Goal: Transaction & Acquisition: Book appointment/travel/reservation

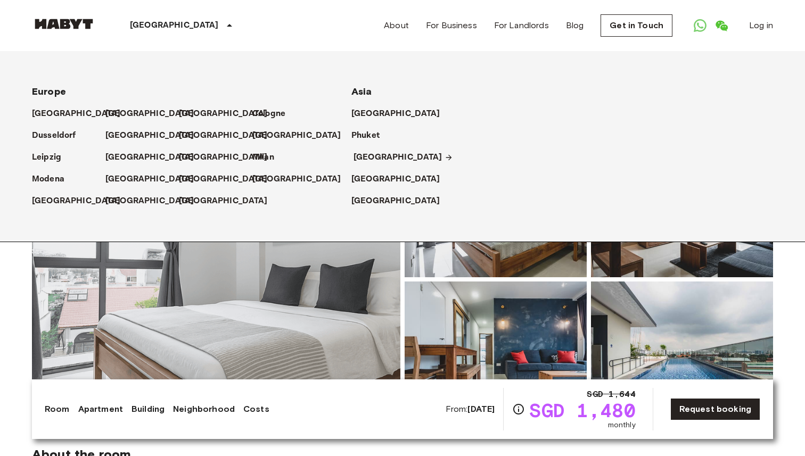
click at [365, 155] on p "[GEOGRAPHIC_DATA]" at bounding box center [397, 157] width 89 height 13
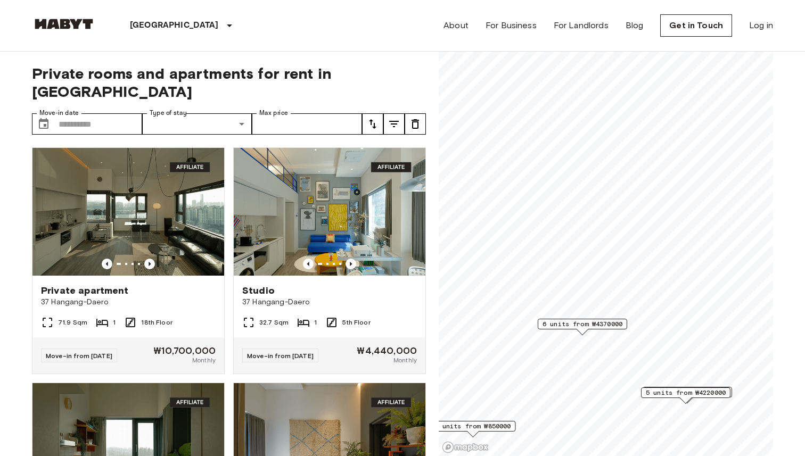
click at [374, 119] on icon "tune" at bounding box center [372, 124] width 7 height 10
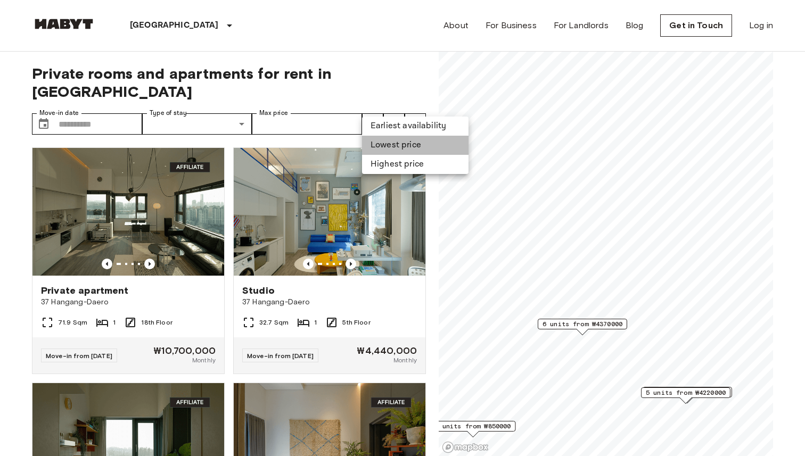
click at [386, 142] on li "Lowest price" at bounding box center [415, 145] width 106 height 19
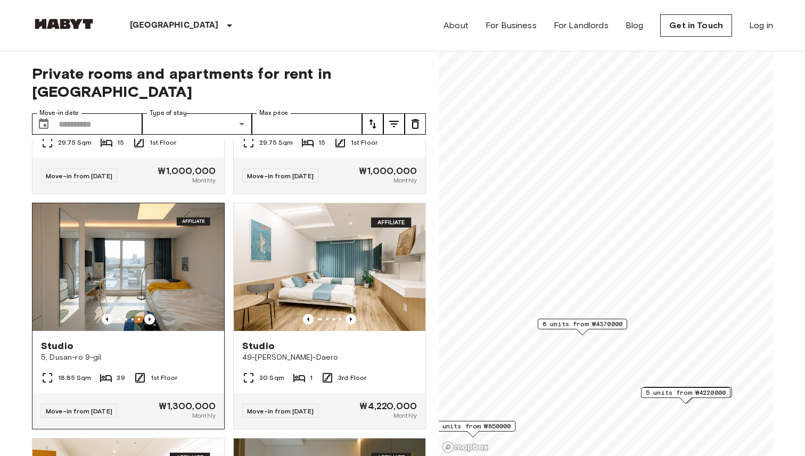
scroll to position [906, 0]
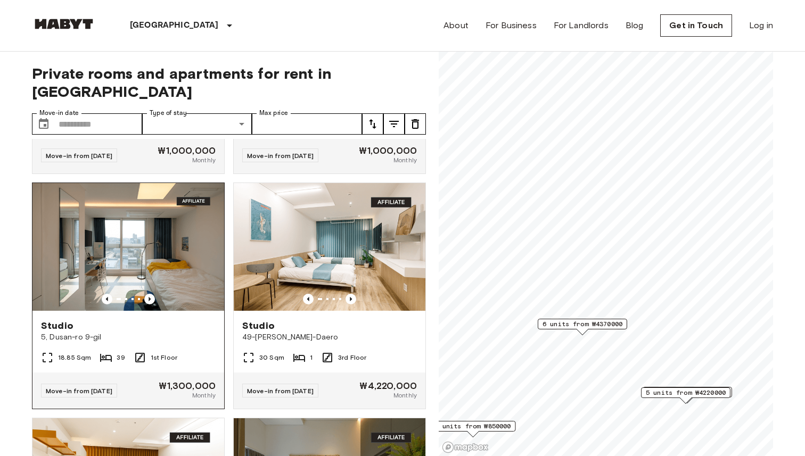
click at [183, 319] on div "Studio" at bounding box center [128, 325] width 175 height 13
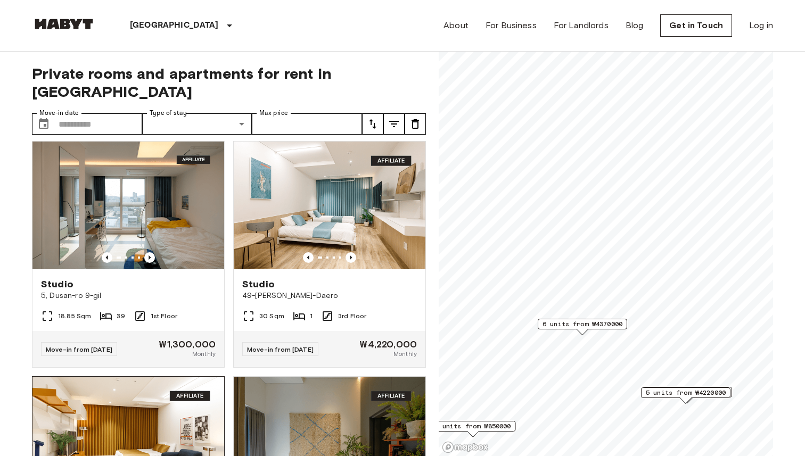
scroll to position [931, 0]
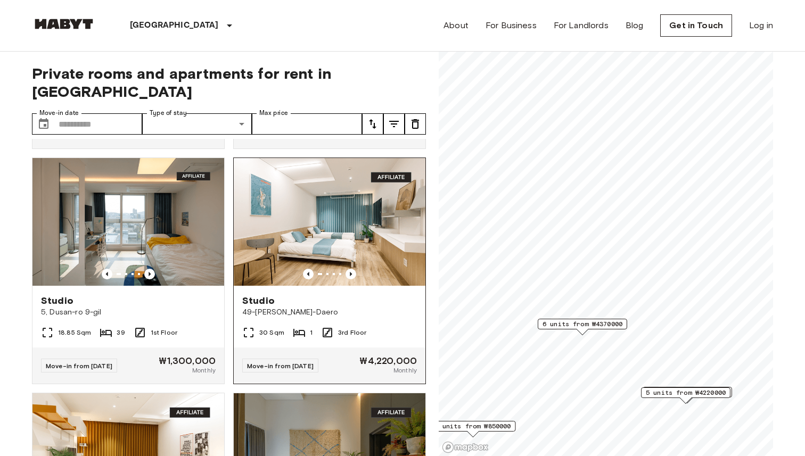
click at [293, 192] on img at bounding box center [330, 222] width 192 height 128
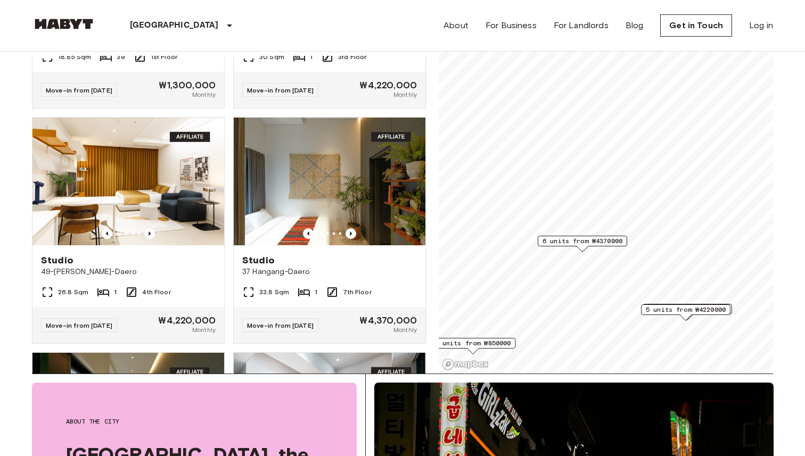
scroll to position [755, 0]
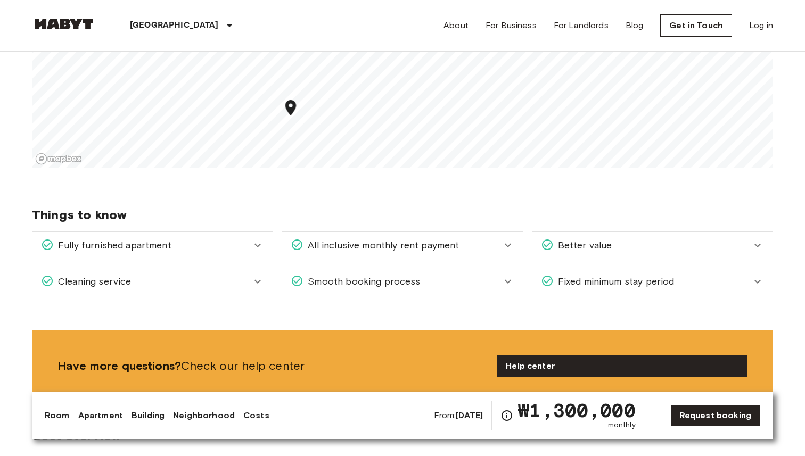
scroll to position [1152, 0]
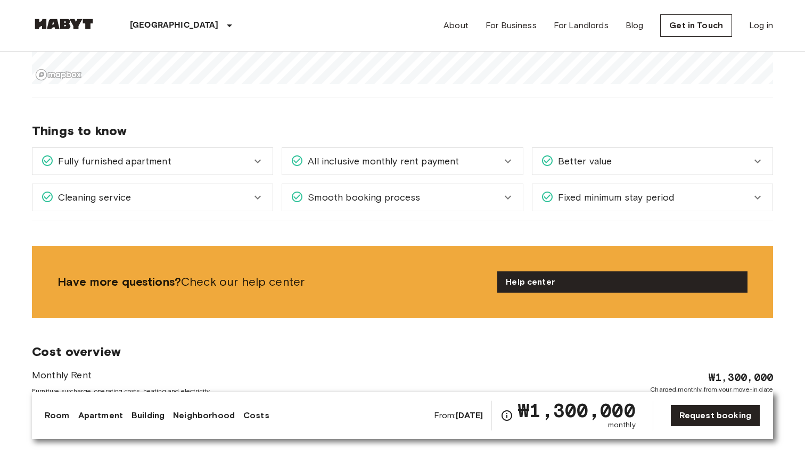
click at [373, 148] on div "All inclusive monthly rent payment" at bounding box center [402, 161] width 240 height 27
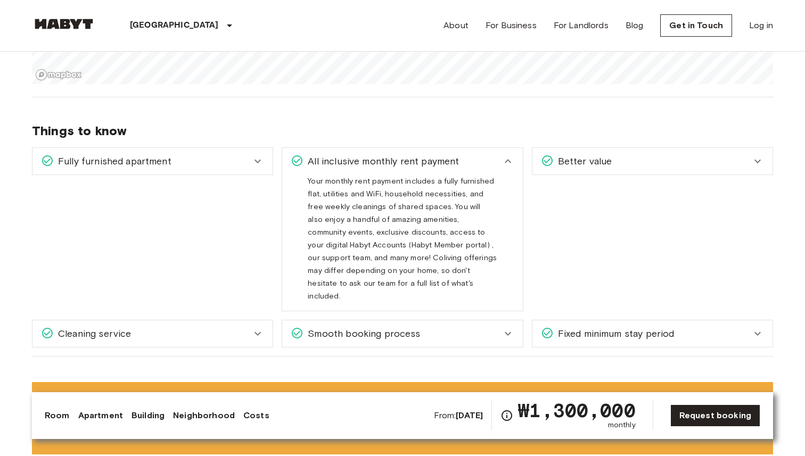
click at [375, 154] on span "All inclusive monthly rent payment" at bounding box center [380, 161] width 155 height 14
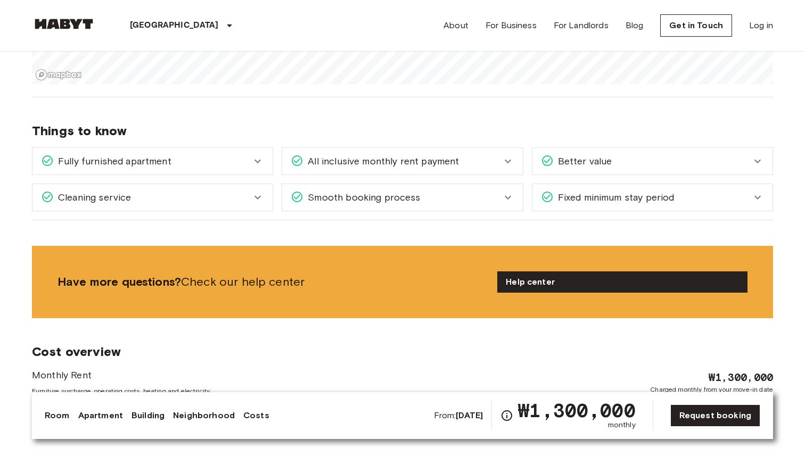
click at [199, 191] on div "Cleaning service" at bounding box center [146, 198] width 210 height 14
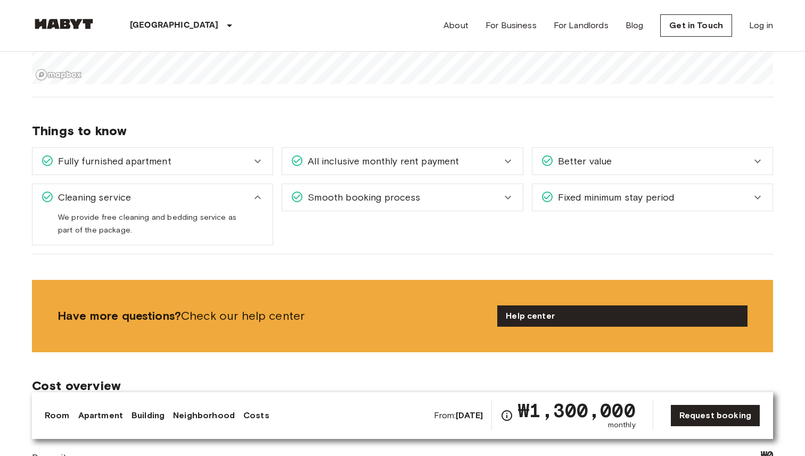
click at [199, 191] on div "Cleaning service" at bounding box center [146, 198] width 210 height 14
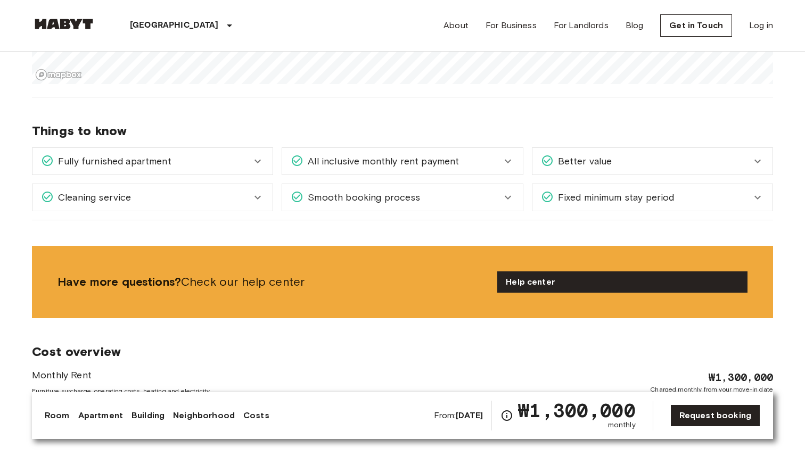
click at [319, 191] on span "Smooth booking process" at bounding box center [361, 198] width 117 height 14
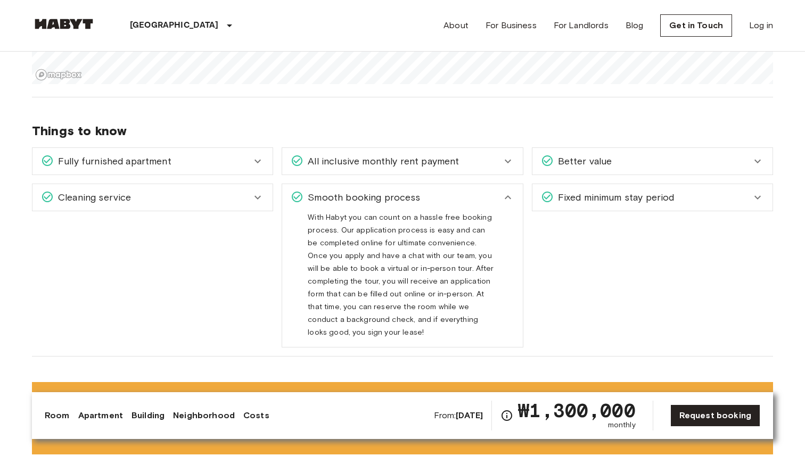
click at [319, 191] on span "Smooth booking process" at bounding box center [361, 198] width 117 height 14
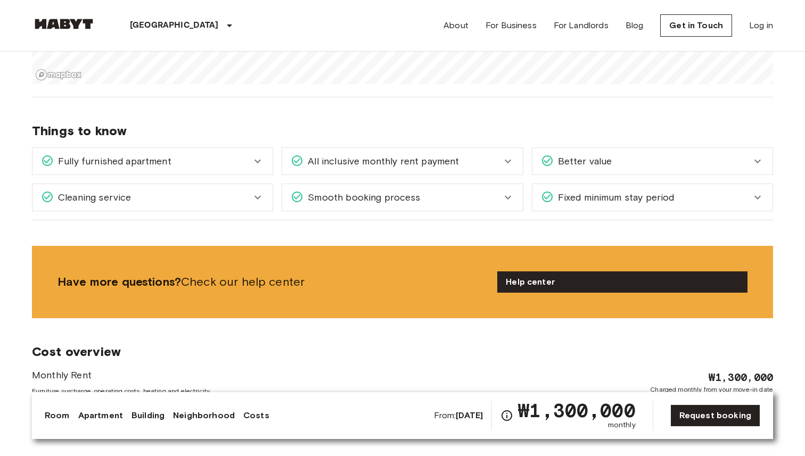
click at [555, 191] on span "Fixed minimum stay period" at bounding box center [614, 198] width 121 height 14
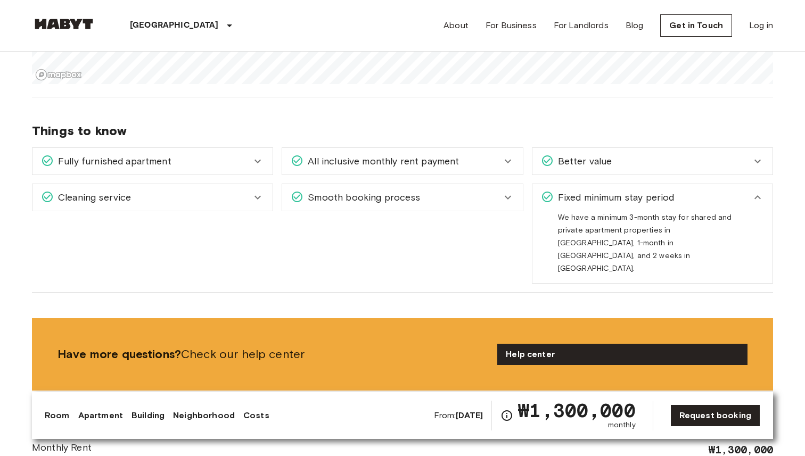
click at [555, 191] on span "Fixed minimum stay period" at bounding box center [614, 198] width 121 height 14
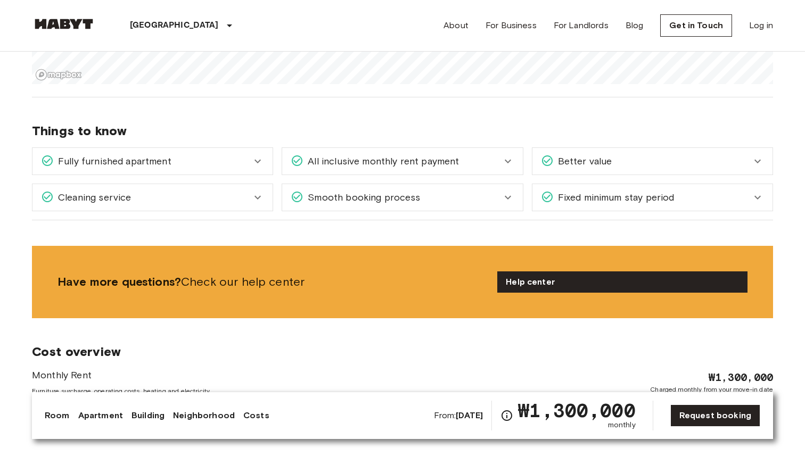
click at [563, 154] on span "Better value" at bounding box center [583, 161] width 59 height 14
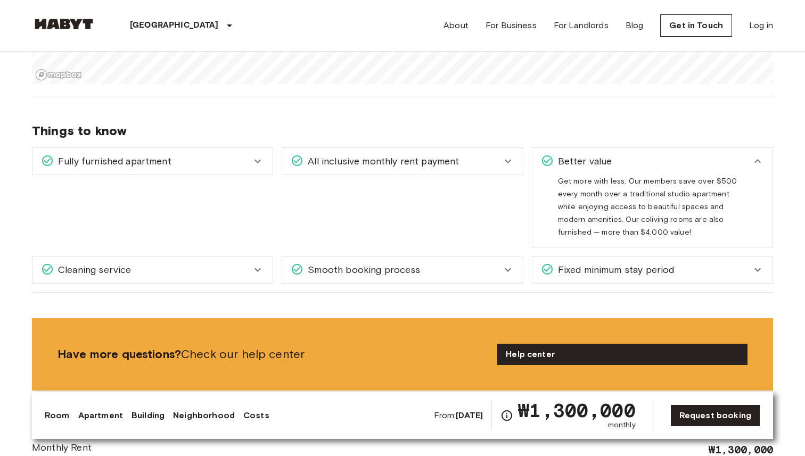
click at [563, 154] on span "Better value" at bounding box center [583, 161] width 59 height 14
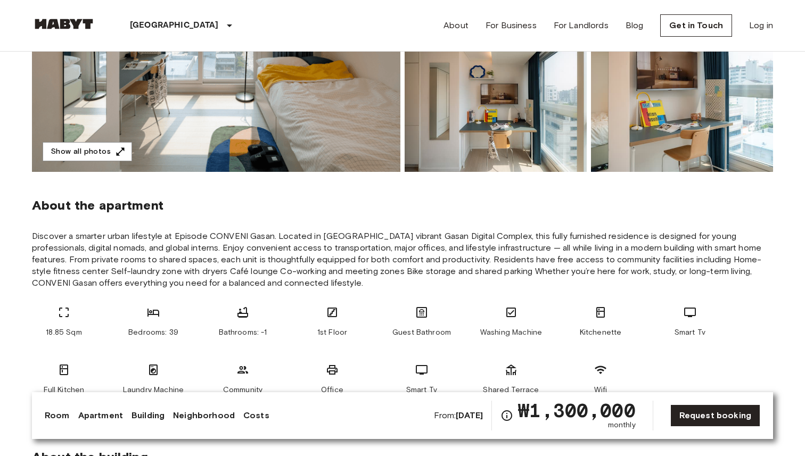
scroll to position [139, 0]
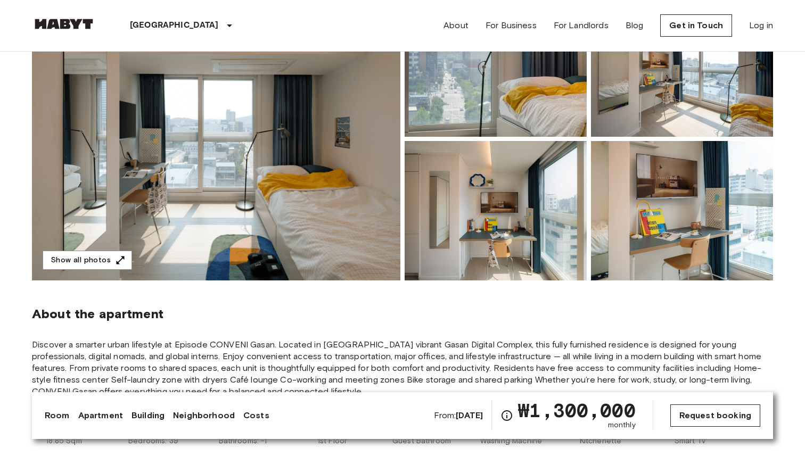
click at [697, 411] on link "Request booking" at bounding box center [715, 416] width 90 height 22
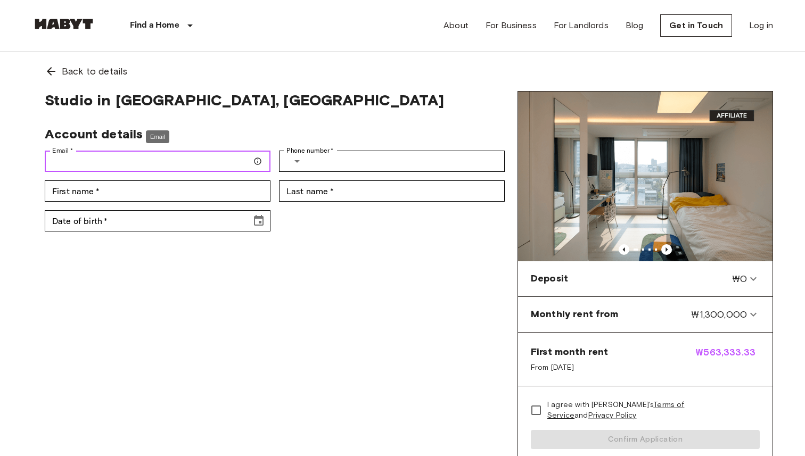
click at [243, 156] on input "Email   *" at bounding box center [158, 161] width 226 height 21
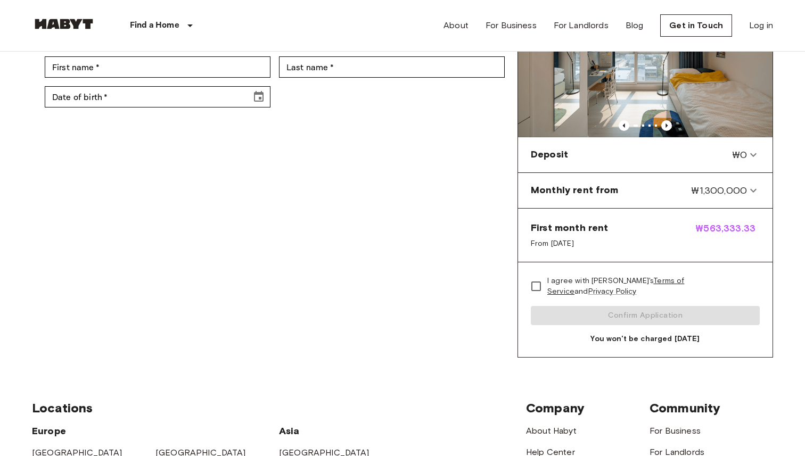
scroll to position [142, 0]
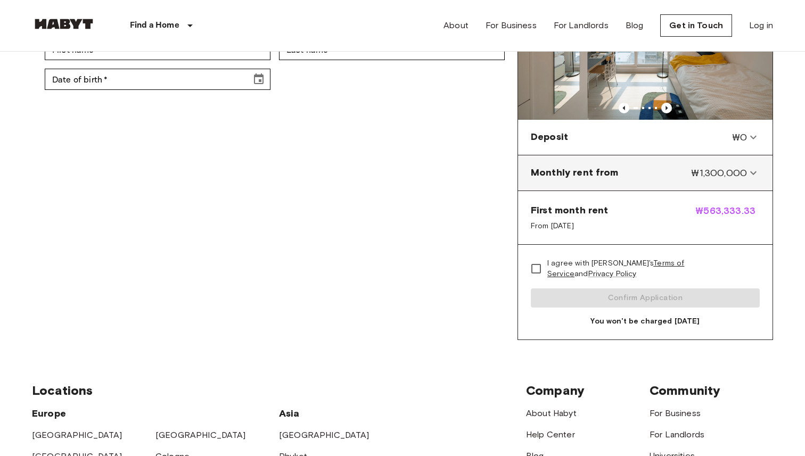
click at [701, 177] on span "₩1,300,000" at bounding box center [719, 173] width 56 height 14
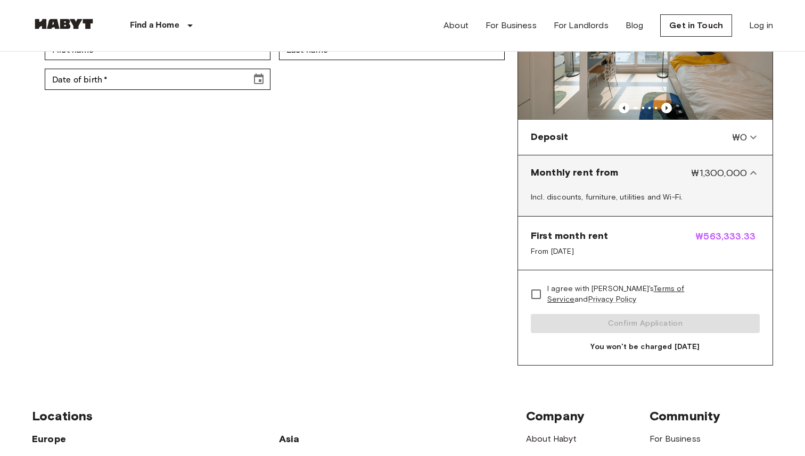
click at [701, 177] on span "₩1,300,000" at bounding box center [719, 173] width 56 height 14
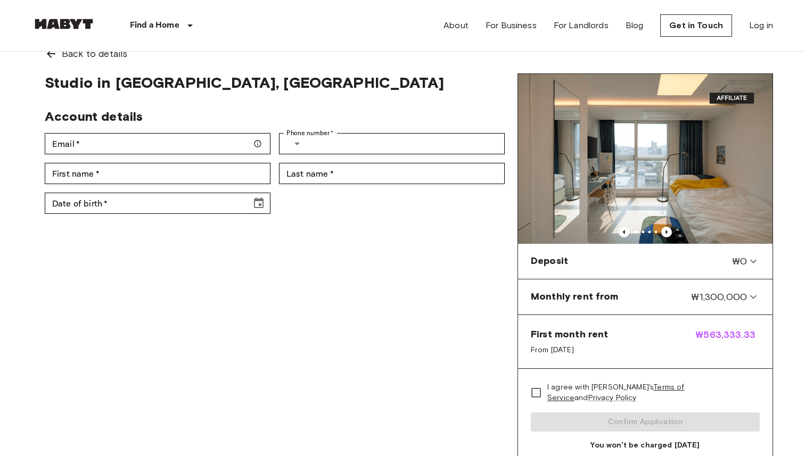
scroll to position [0, 0]
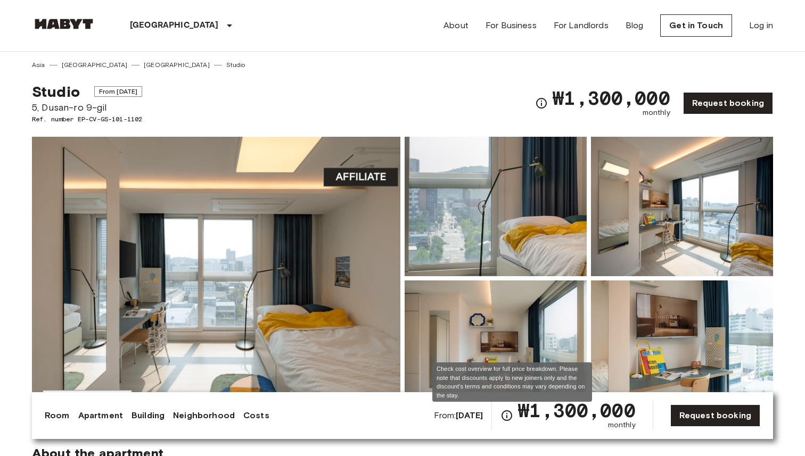
click at [513, 416] on icon "Check cost overview for full price breakdown. Please note that discounts apply …" at bounding box center [506, 415] width 13 height 13
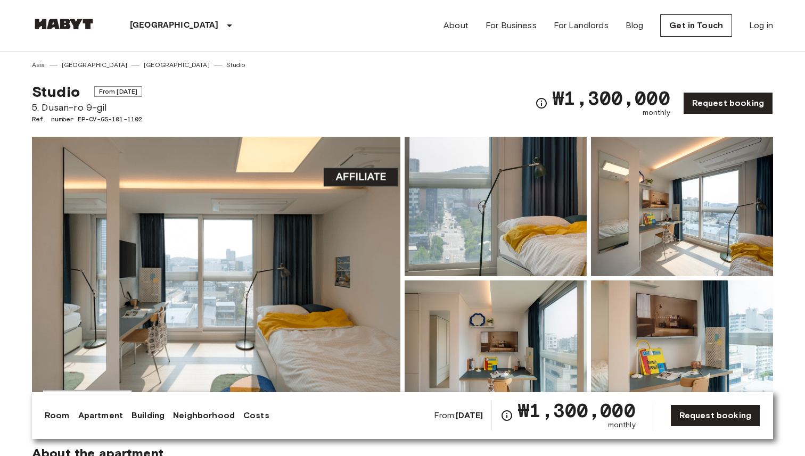
click at [136, 89] on span "From [DATE]" at bounding box center [118, 91] width 48 height 11
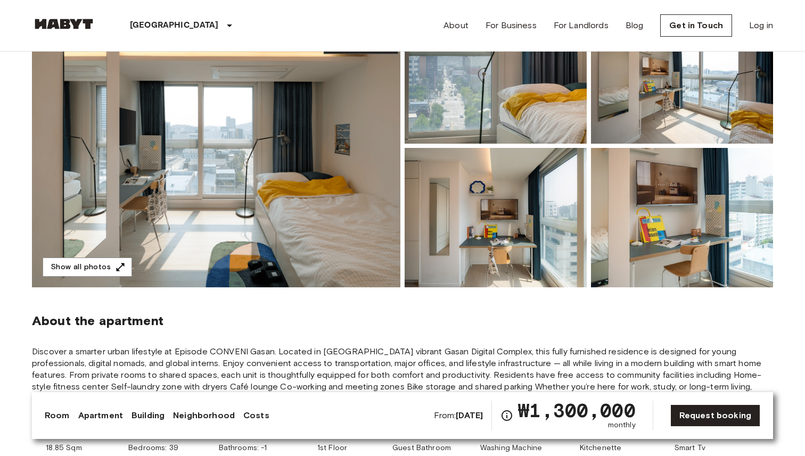
scroll to position [142, 0]
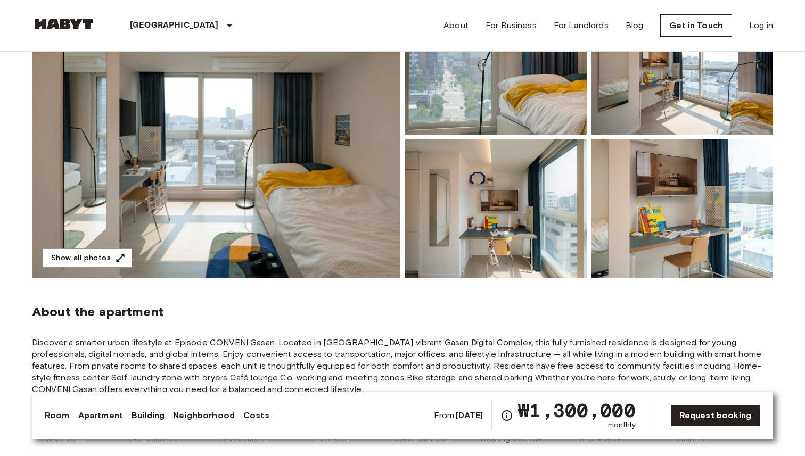
click at [262, 135] on img at bounding box center [216, 136] width 368 height 283
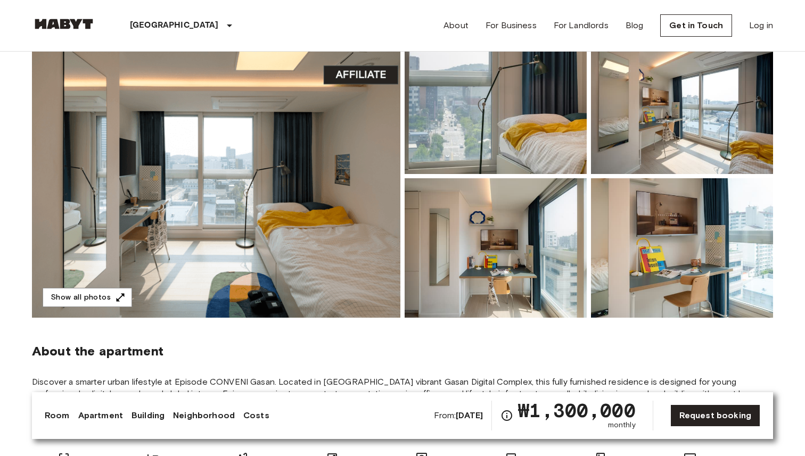
scroll to position [86, 0]
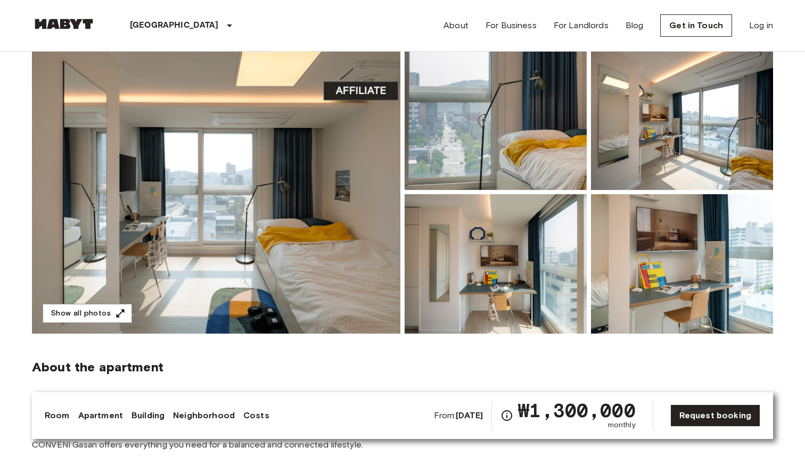
click at [112, 417] on link "Apartment" at bounding box center [100, 415] width 45 height 13
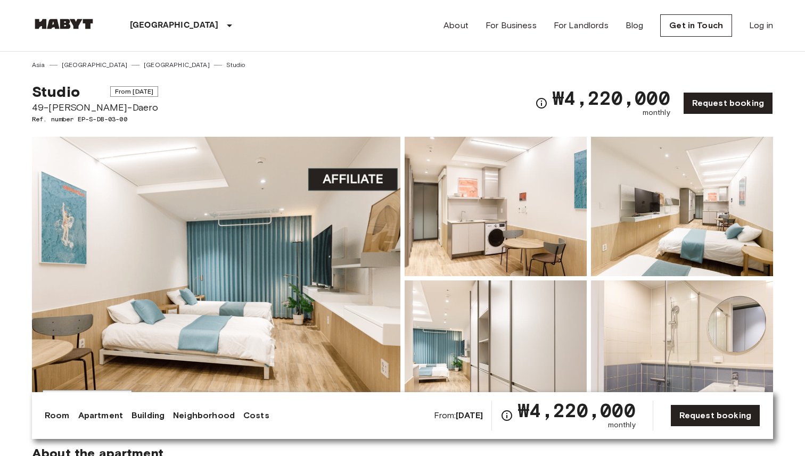
click at [261, 232] on img at bounding box center [216, 278] width 368 height 283
drag, startPoint x: 556, startPoint y: 95, endPoint x: 673, endPoint y: 95, distance: 117.6
click at [673, 95] on div "₩4,220,000 monthly Request booking" at bounding box center [654, 103] width 238 height 42
copy span "₩4,220,000"
